Goal: Information Seeking & Learning: Learn about a topic

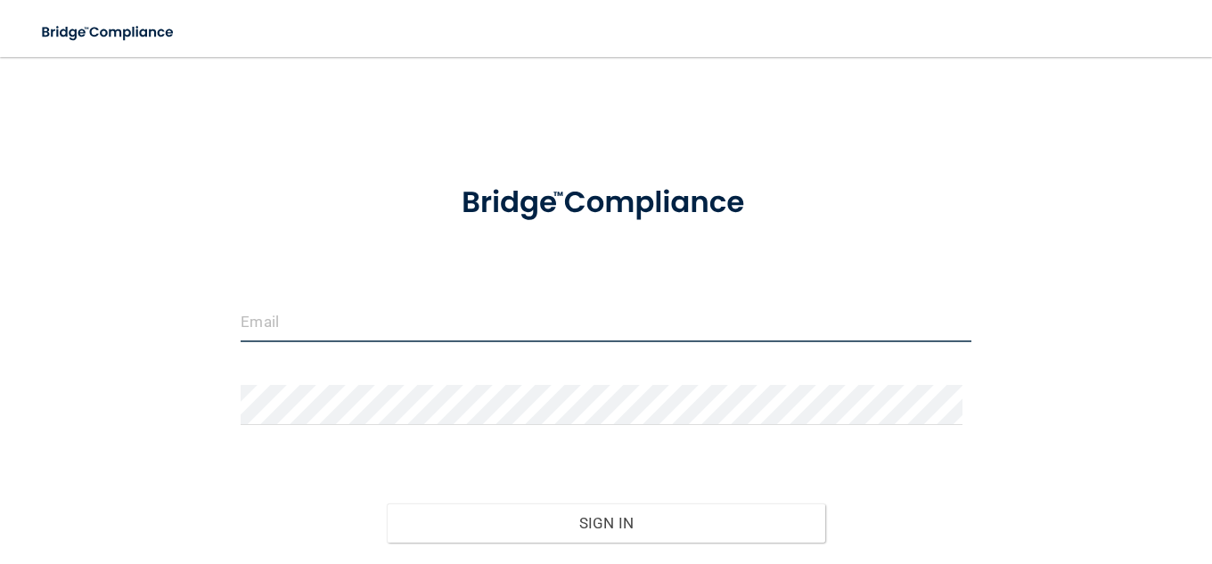
click at [313, 315] on input "email" at bounding box center [606, 322] width 730 height 40
type input "[EMAIL_ADDRESS][DOMAIN_NAME]"
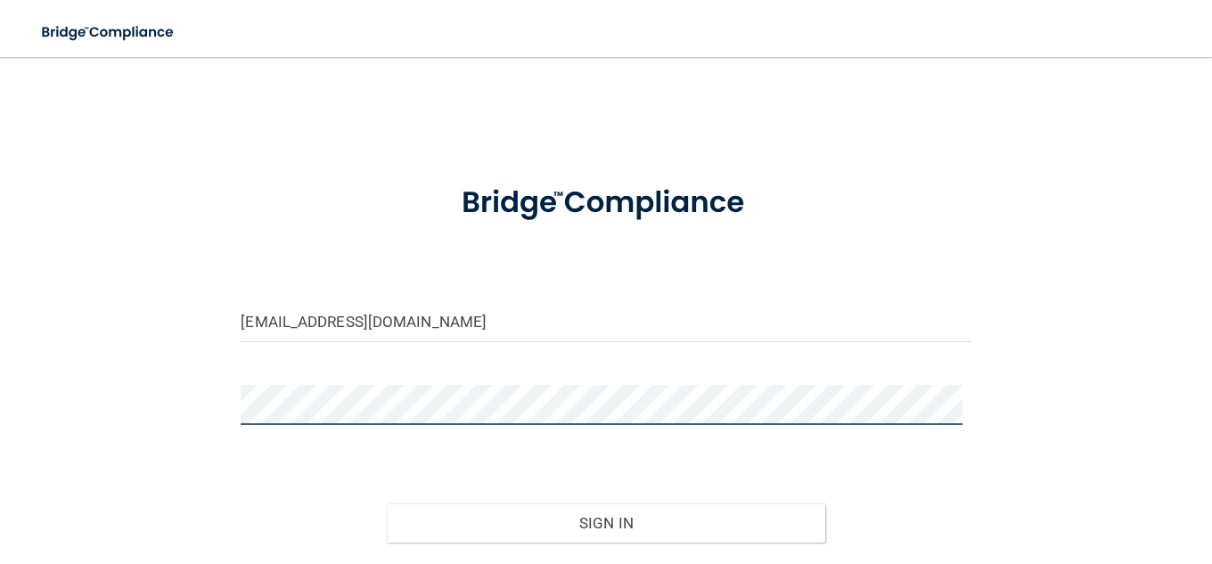
click at [387, 504] on button "Sign In" at bounding box center [606, 523] width 439 height 39
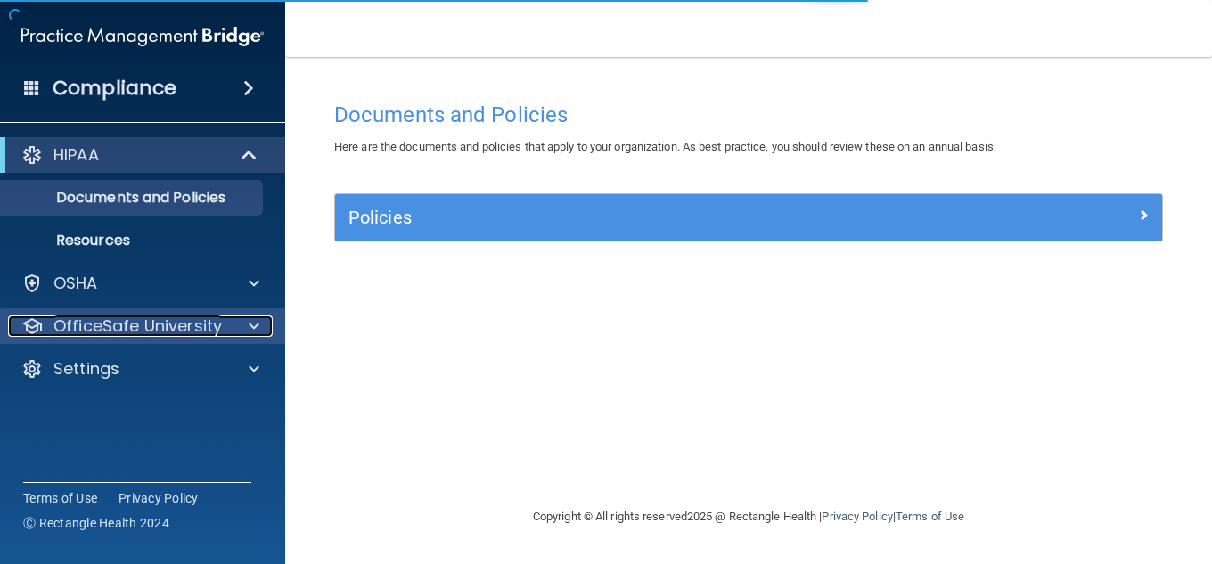
click at [187, 317] on p "OfficeSafe University" at bounding box center [137, 326] width 168 height 21
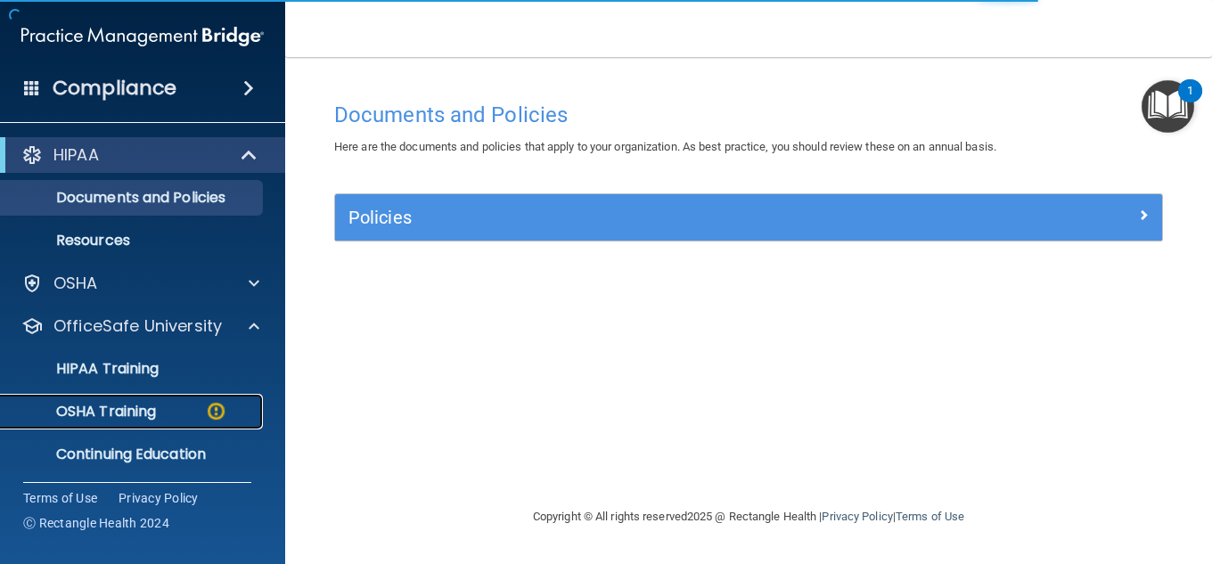
click at [187, 404] on div "OSHA Training" at bounding box center [133, 412] width 243 height 18
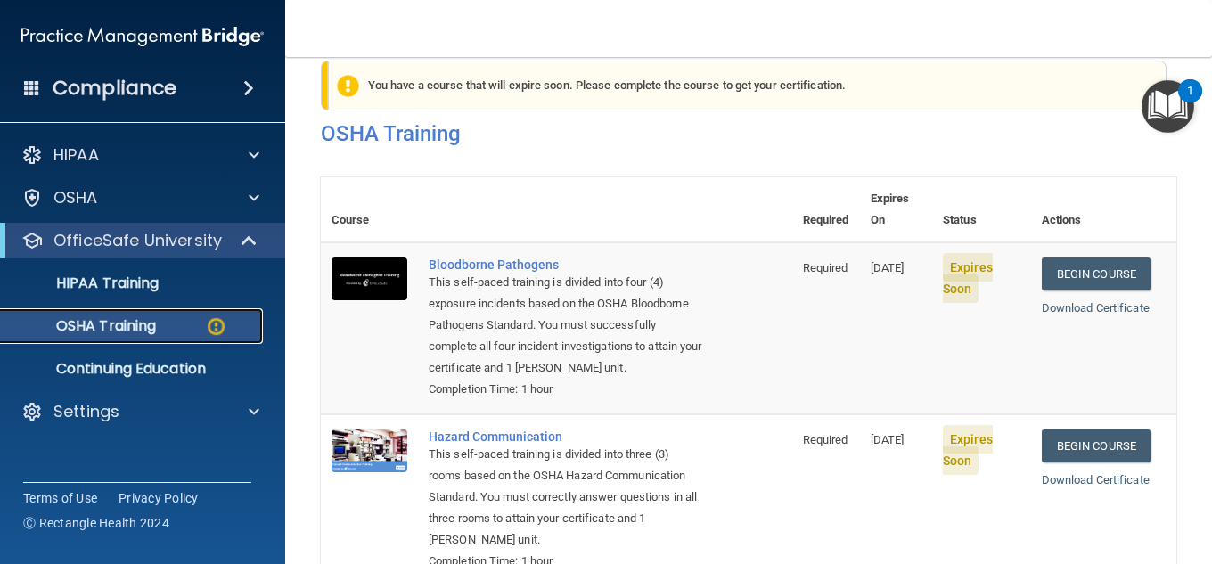
scroll to position [24, 0]
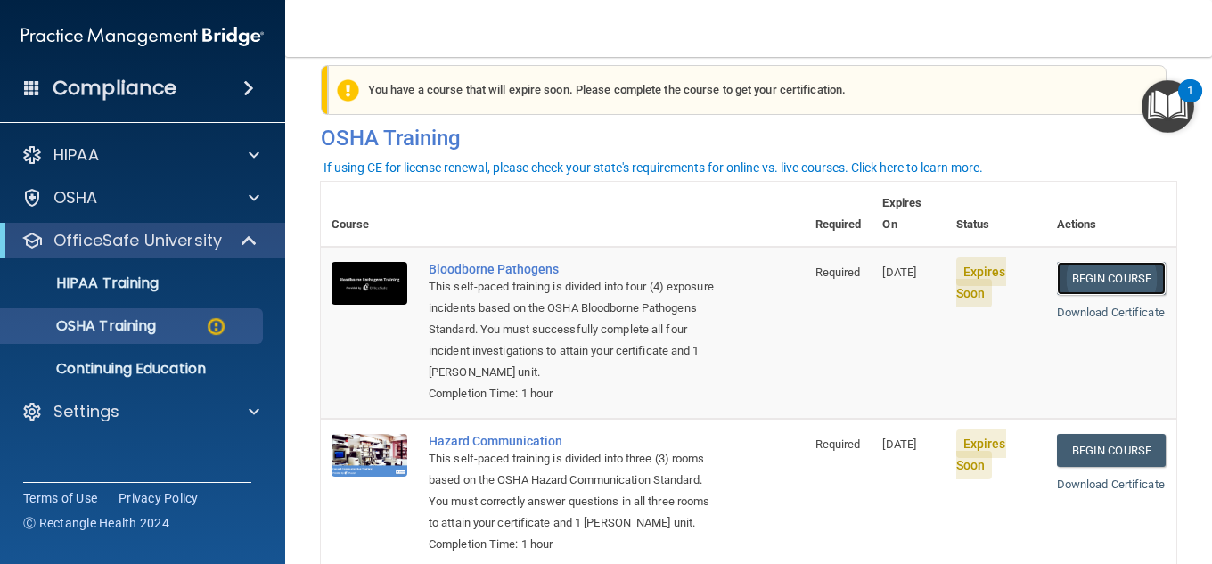
click at [1081, 262] on link "Begin Course" at bounding box center [1111, 278] width 109 height 33
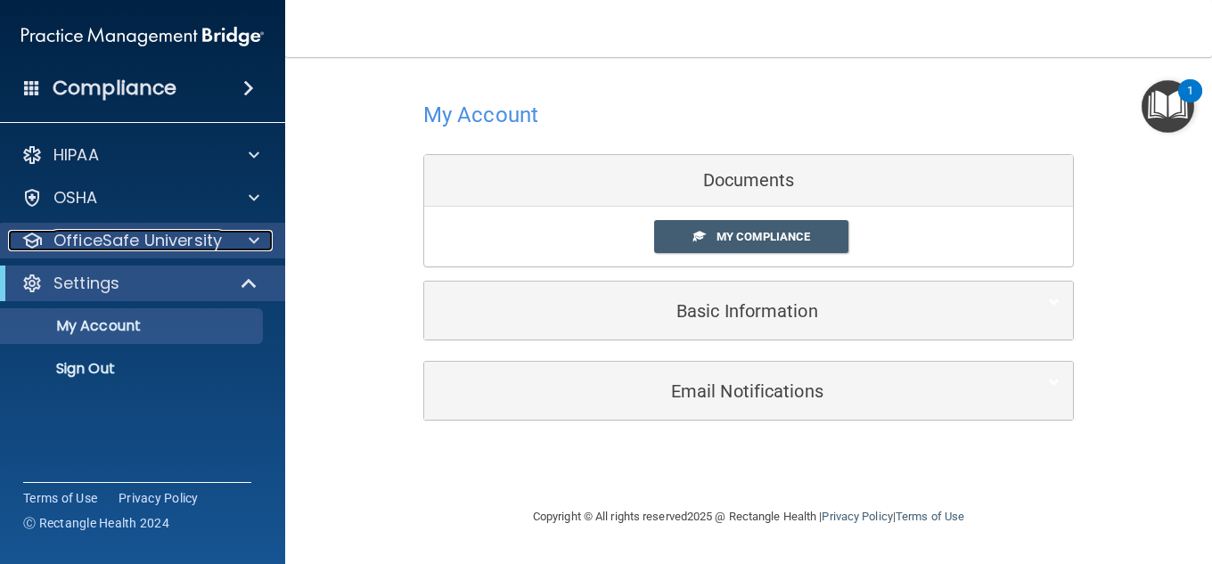
click at [215, 249] on p "OfficeSafe University" at bounding box center [137, 240] width 168 height 21
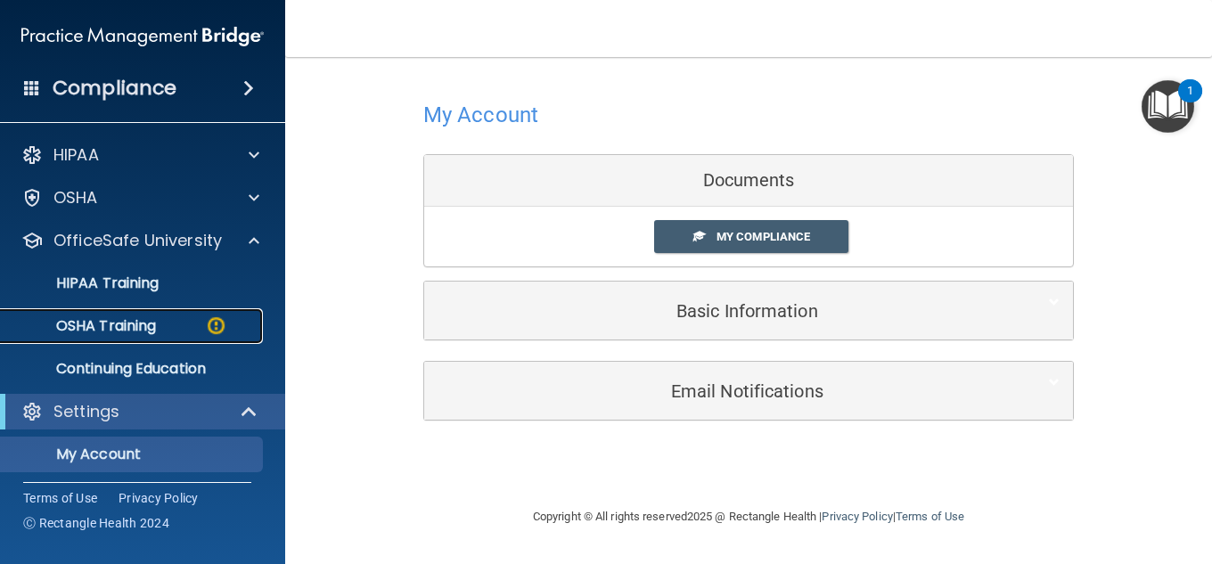
click at [187, 333] on div "OSHA Training" at bounding box center [133, 326] width 243 height 18
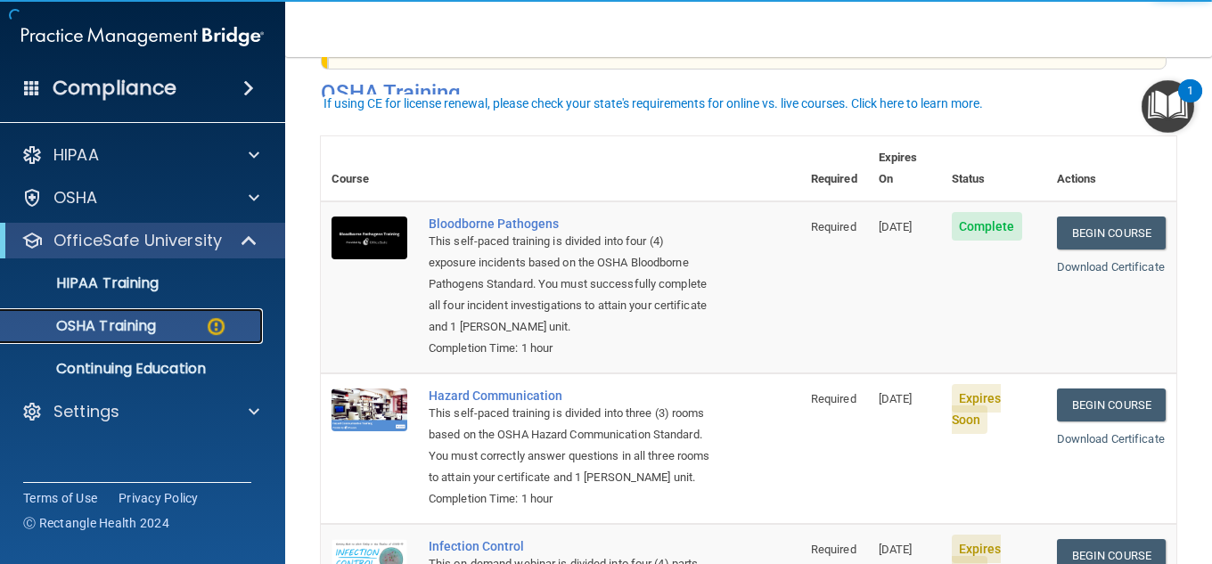
scroll to position [89, 0]
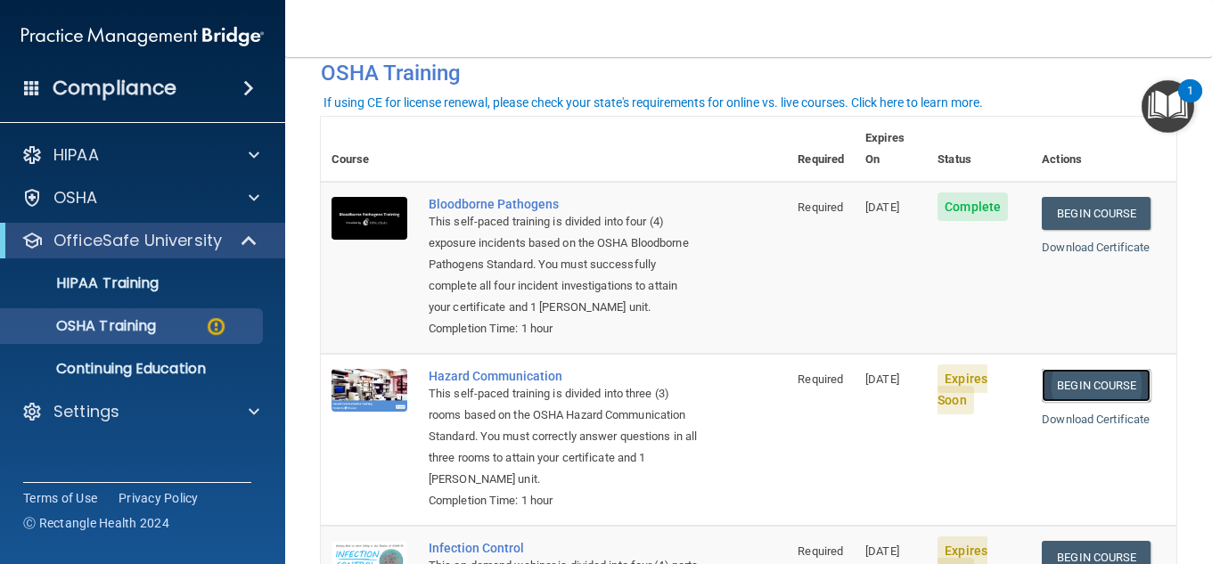
click at [1070, 381] on link "Begin Course" at bounding box center [1096, 385] width 109 height 33
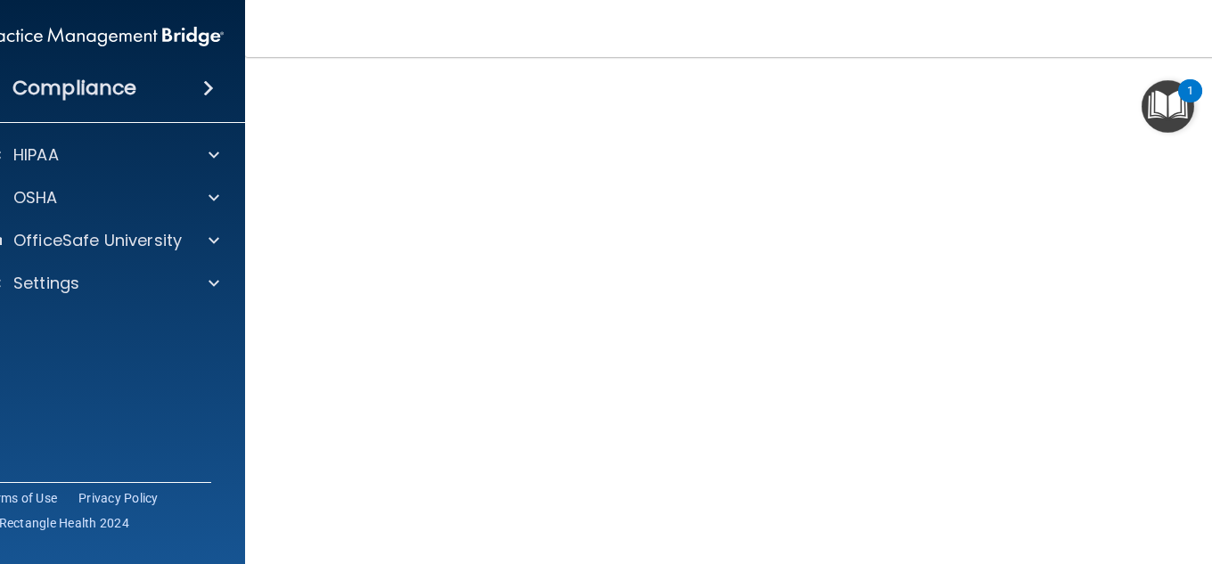
scroll to position [106, 0]
